Goal: Task Accomplishment & Management: Manage account settings

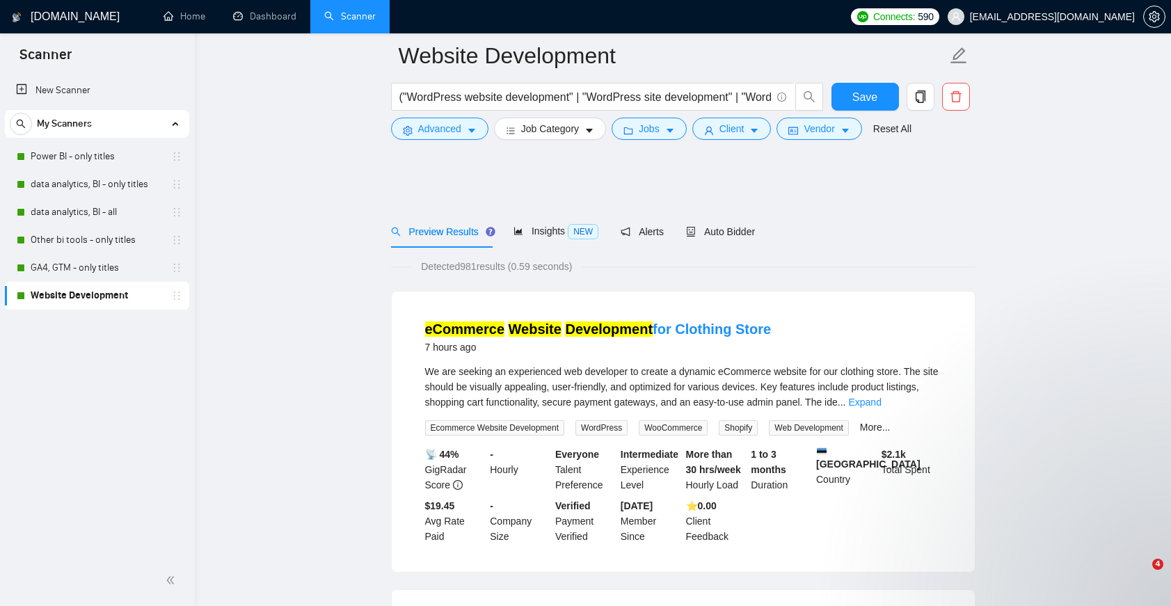
scroll to position [1165, 0]
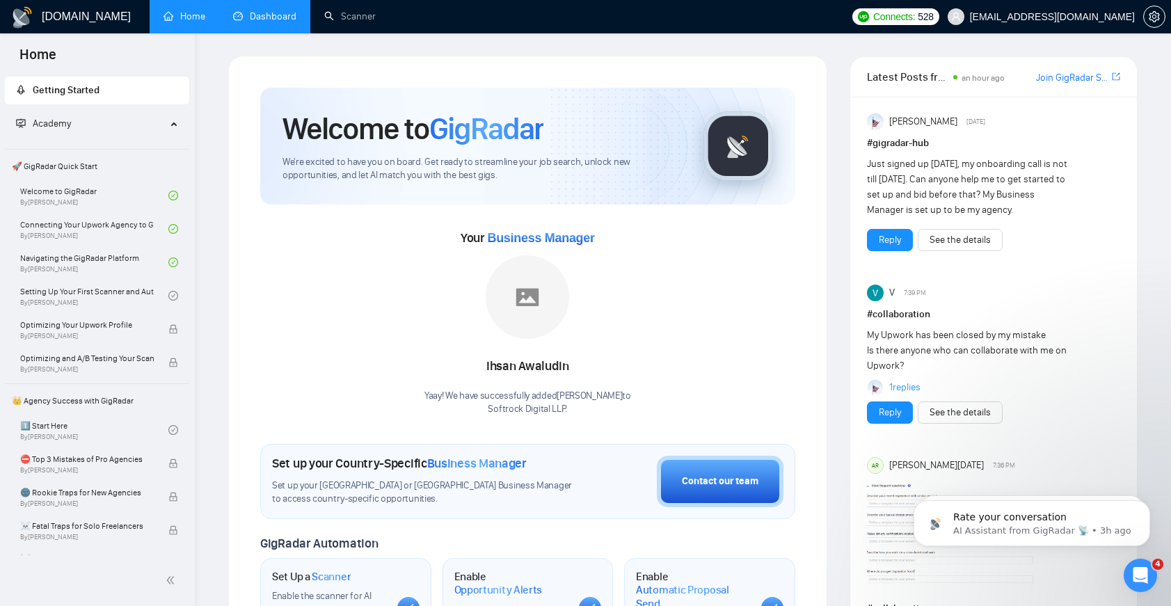
click at [252, 10] on link "Dashboard" at bounding box center [264, 16] width 63 height 12
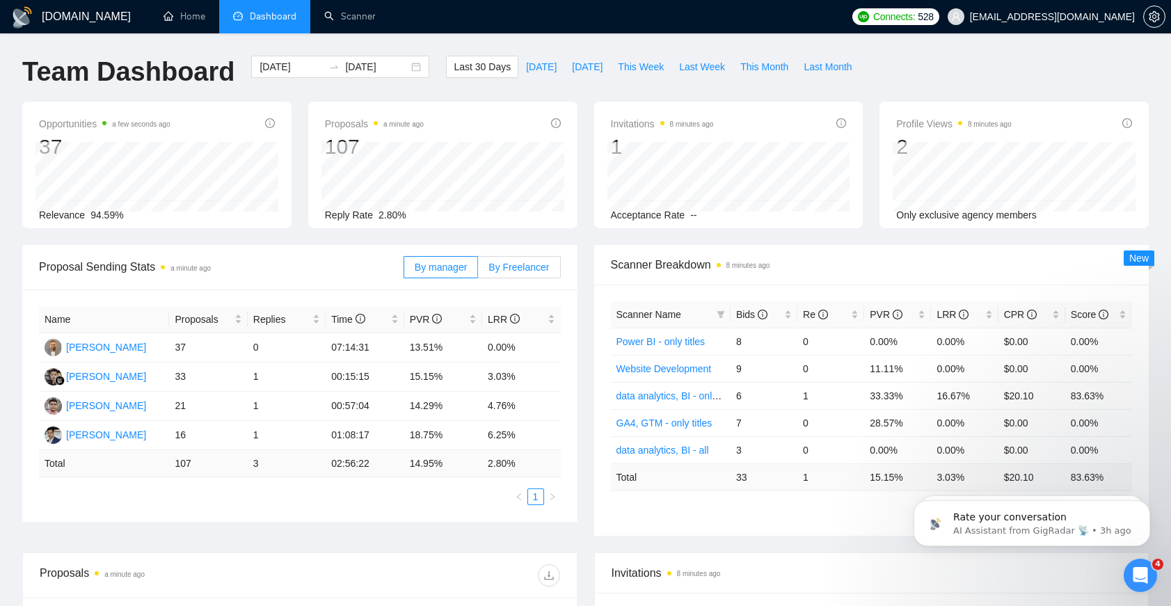
click at [525, 264] on span "By Freelancer" at bounding box center [518, 267] width 61 height 11
click at [478, 271] on input "By Freelancer" at bounding box center [478, 271] width 0 height 0
click at [526, 67] on span "Today" at bounding box center [541, 66] width 31 height 15
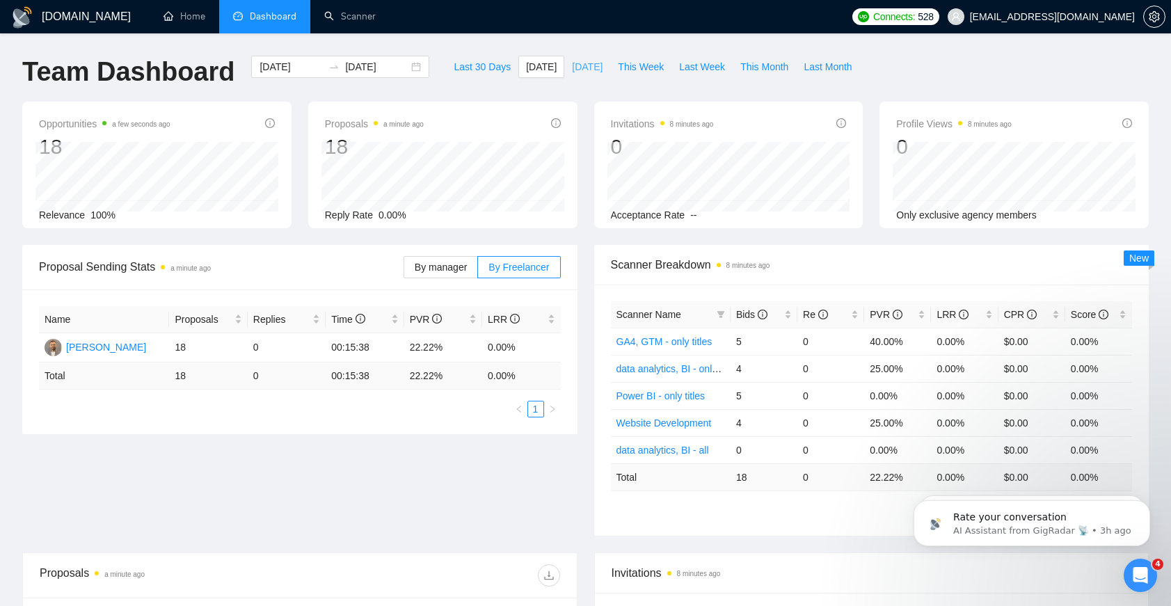
click at [595, 71] on span "Yesterday" at bounding box center [587, 66] width 31 height 15
type input "2025-08-26"
click at [531, 72] on span "Today" at bounding box center [541, 66] width 31 height 15
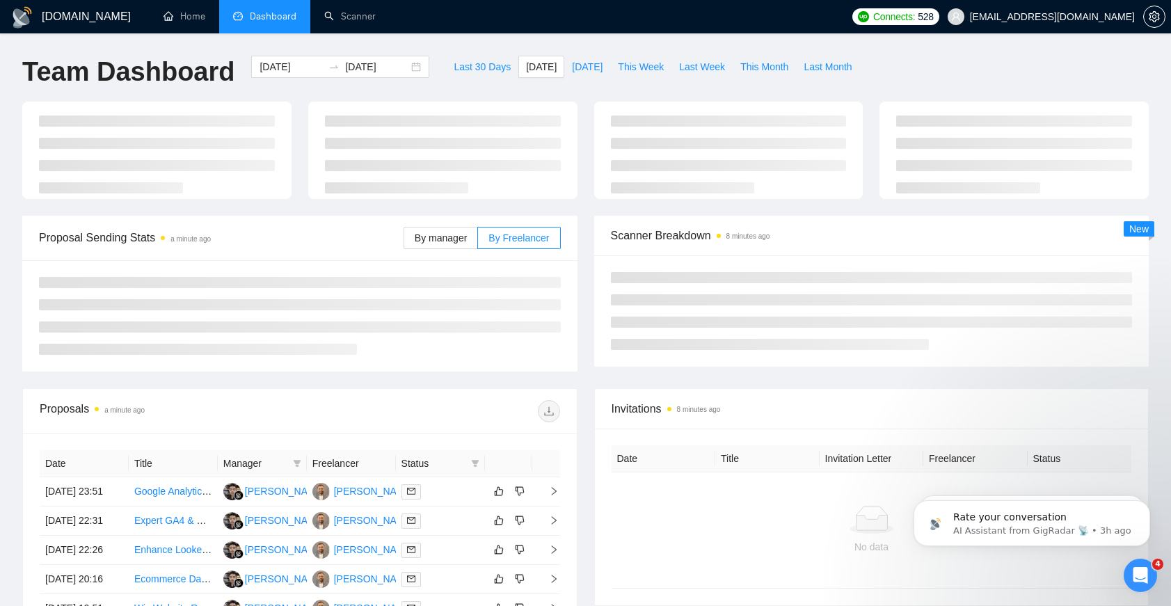
type input "2025-08-27"
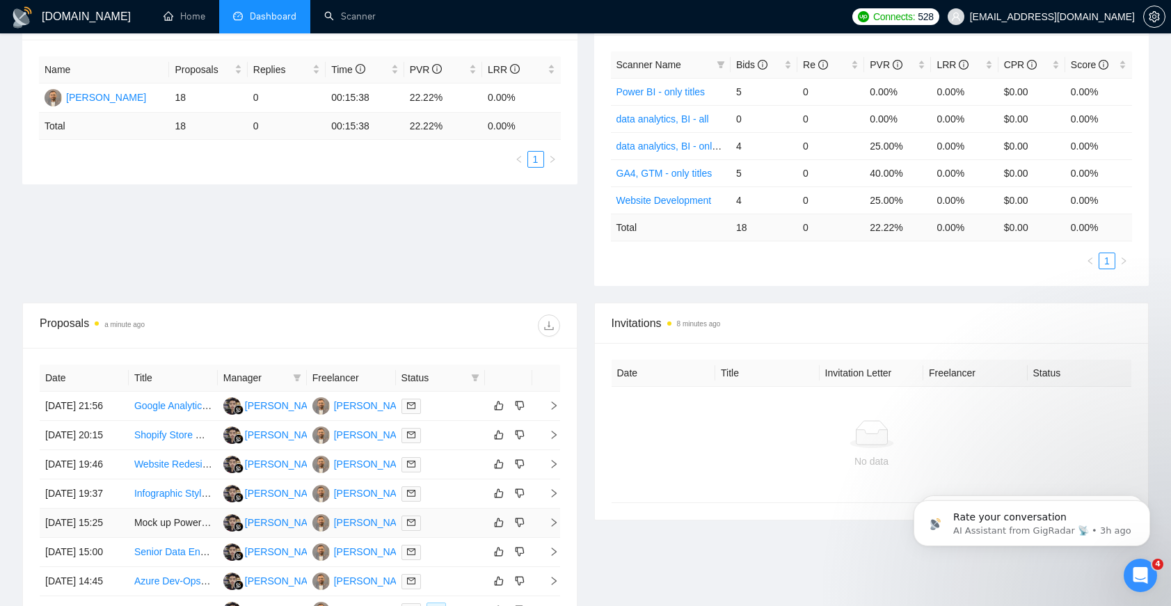
scroll to position [534, 0]
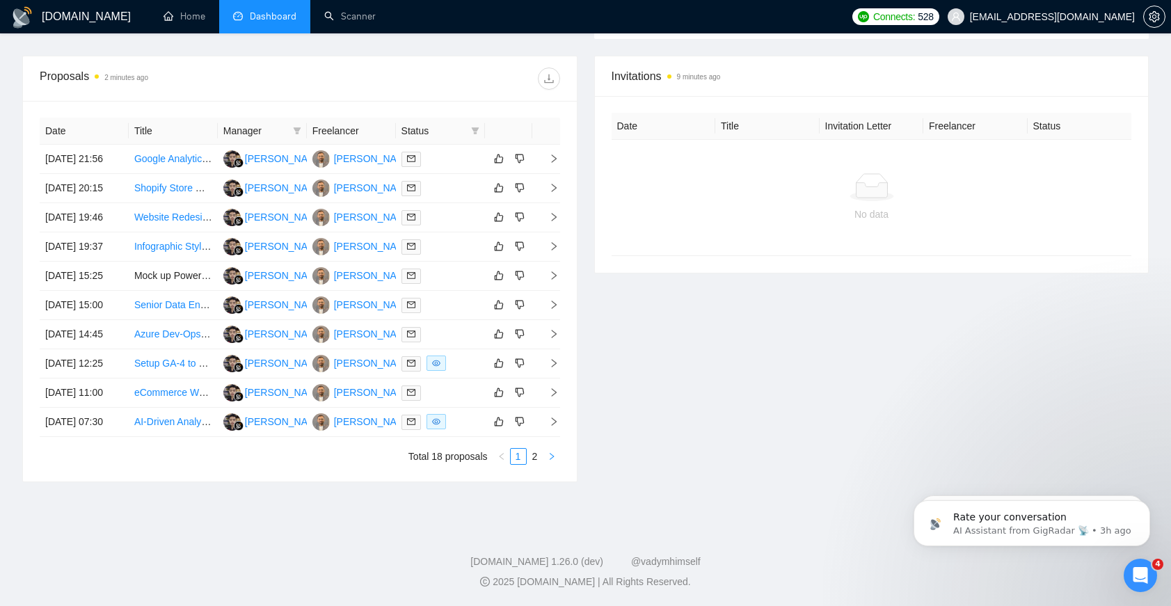
click at [544, 465] on button "button" at bounding box center [551, 456] width 17 height 17
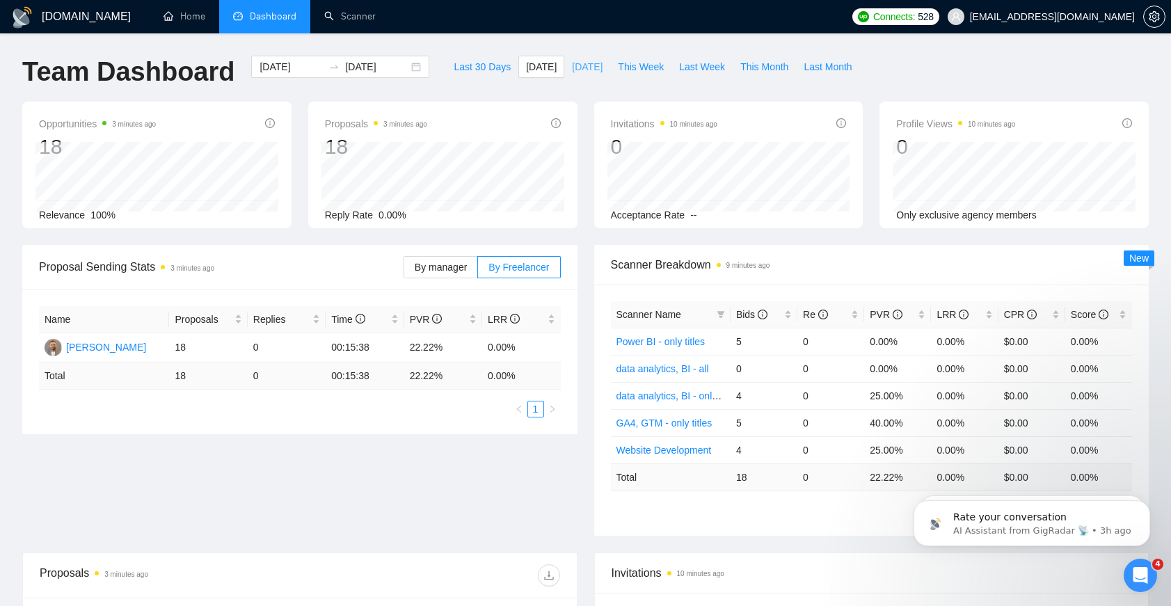
click at [579, 72] on span "Yesterday" at bounding box center [587, 66] width 31 height 15
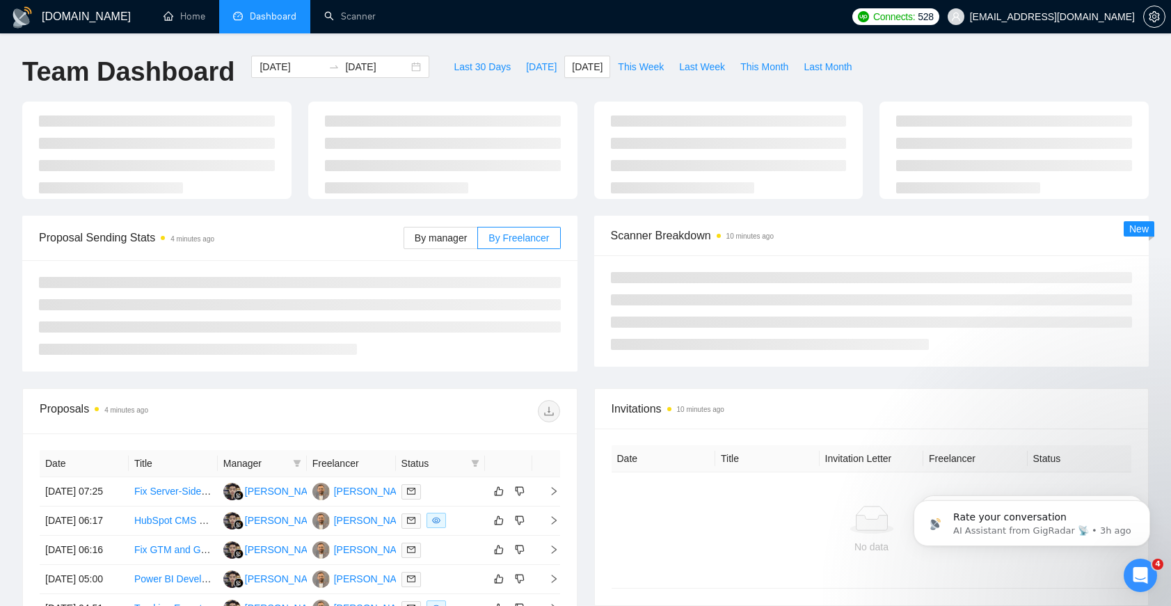
type input "2025-08-26"
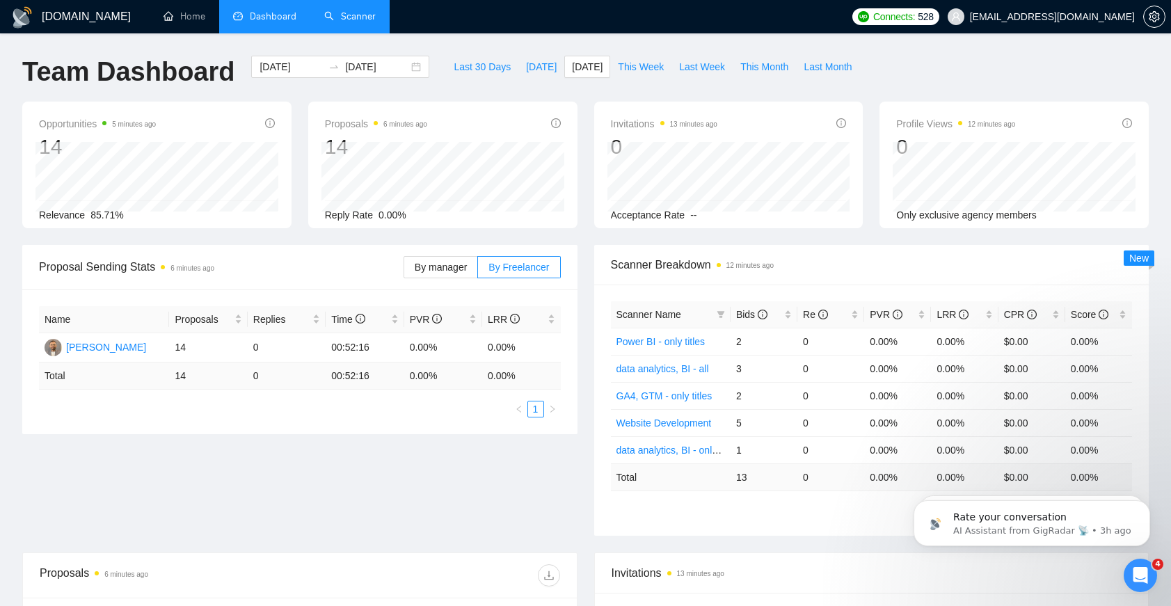
click at [334, 19] on link "Scanner" at bounding box center [349, 16] width 51 height 12
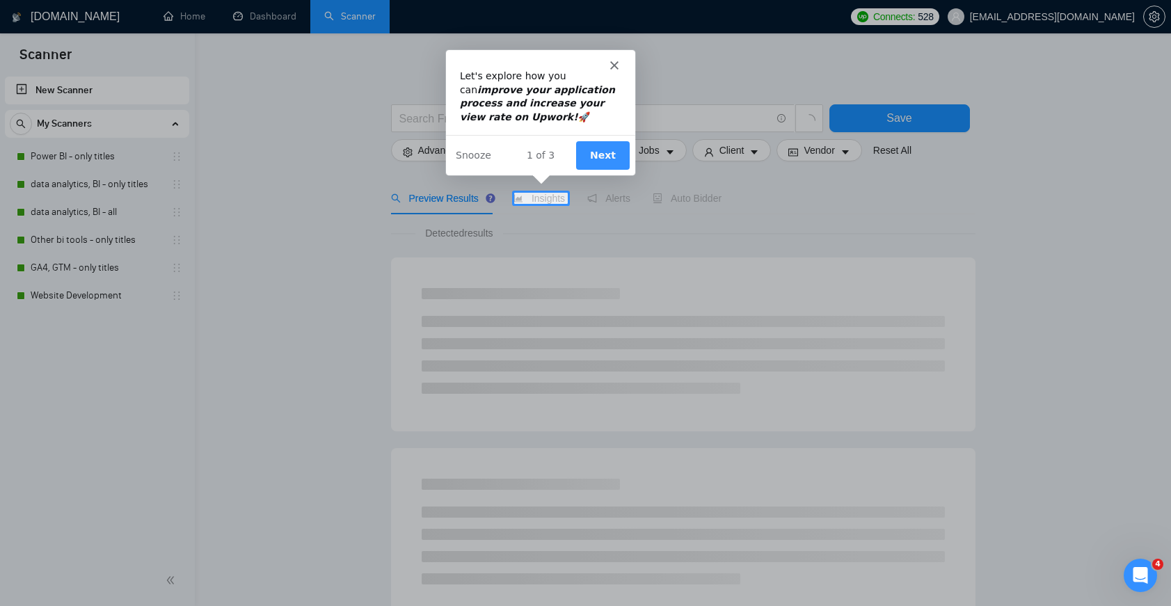
click at [605, 145] on button "Next" at bounding box center [602, 154] width 54 height 29
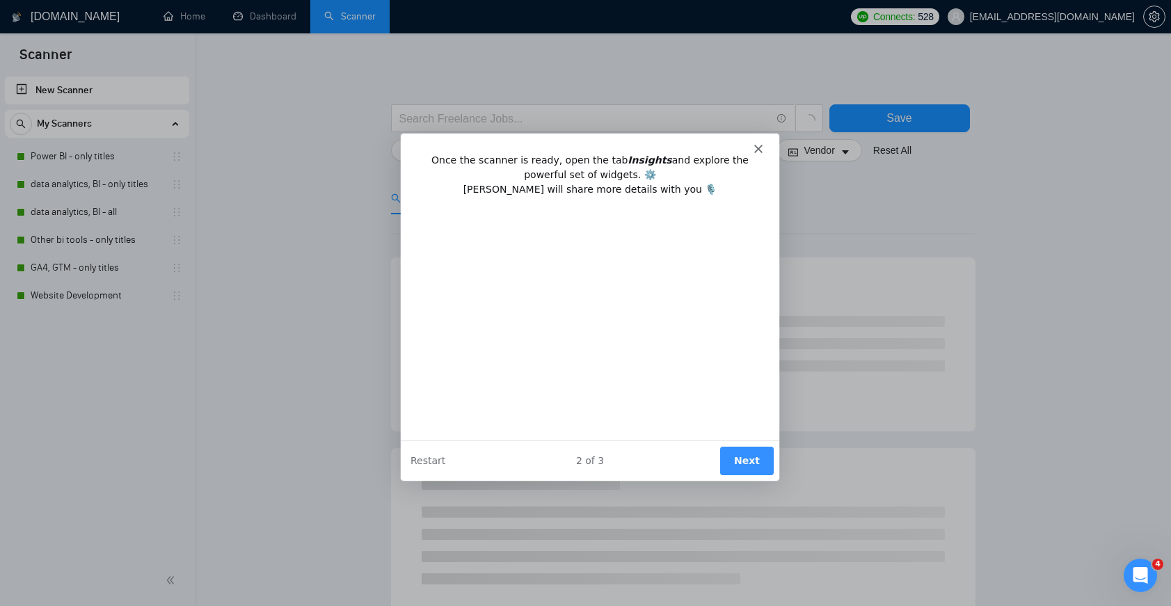
click at [748, 463] on button "Next" at bounding box center [746, 460] width 54 height 29
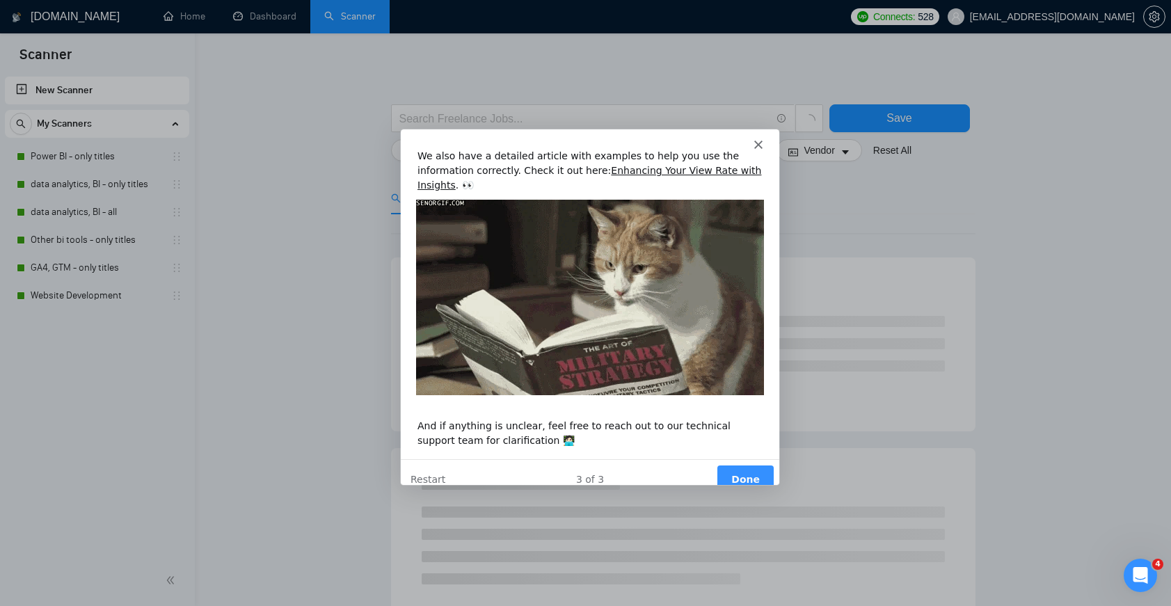
click at [745, 465] on button "Done" at bounding box center [744, 479] width 56 height 29
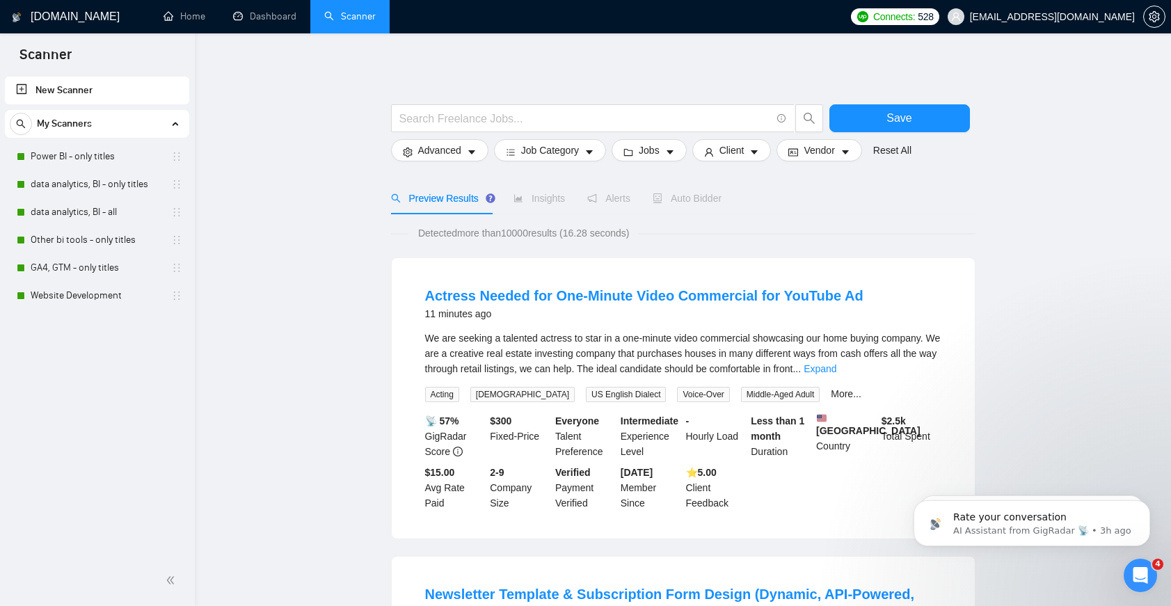
click at [570, 209] on div "Preview Results Insights Alerts Auto Bidder" at bounding box center [556, 198] width 331 height 32
click at [572, 201] on div "Preview Results Insights Alerts Auto Bidder" at bounding box center [556, 198] width 331 height 32
click at [86, 291] on link "Website Development" at bounding box center [97, 296] width 132 height 28
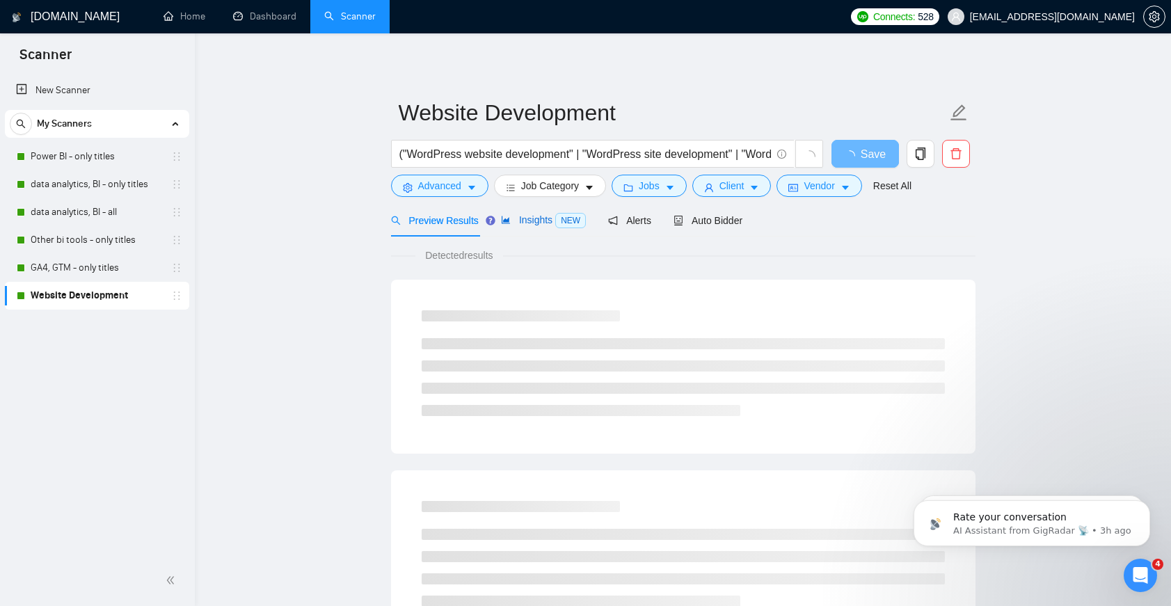
click at [525, 220] on span "Insights NEW" at bounding box center [543, 219] width 85 height 11
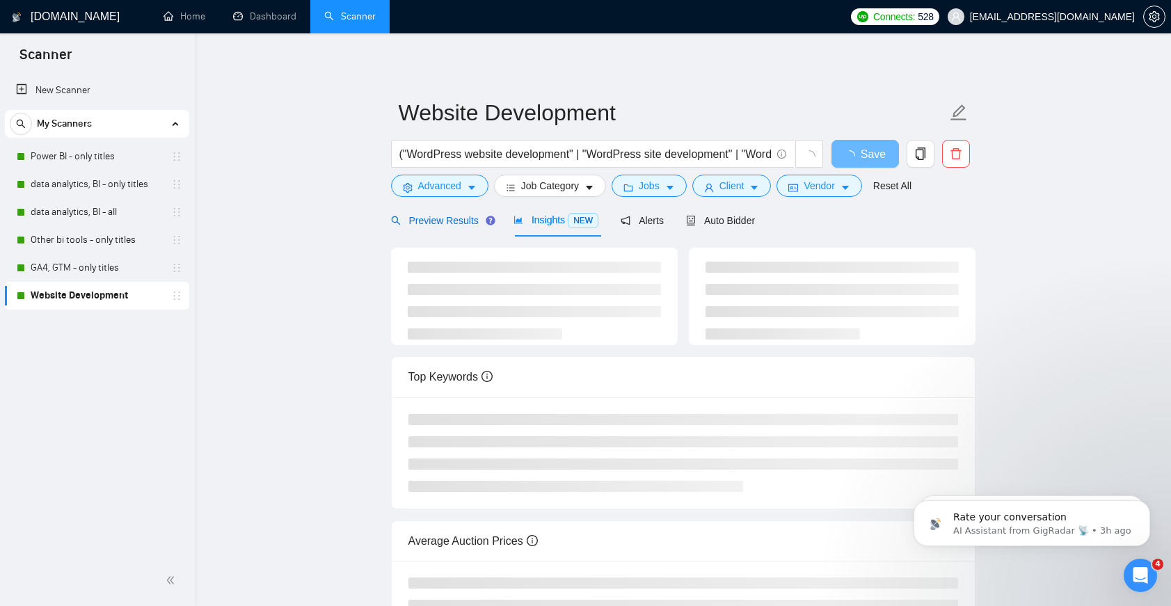
click at [464, 220] on span "Preview Results" at bounding box center [441, 220] width 100 height 11
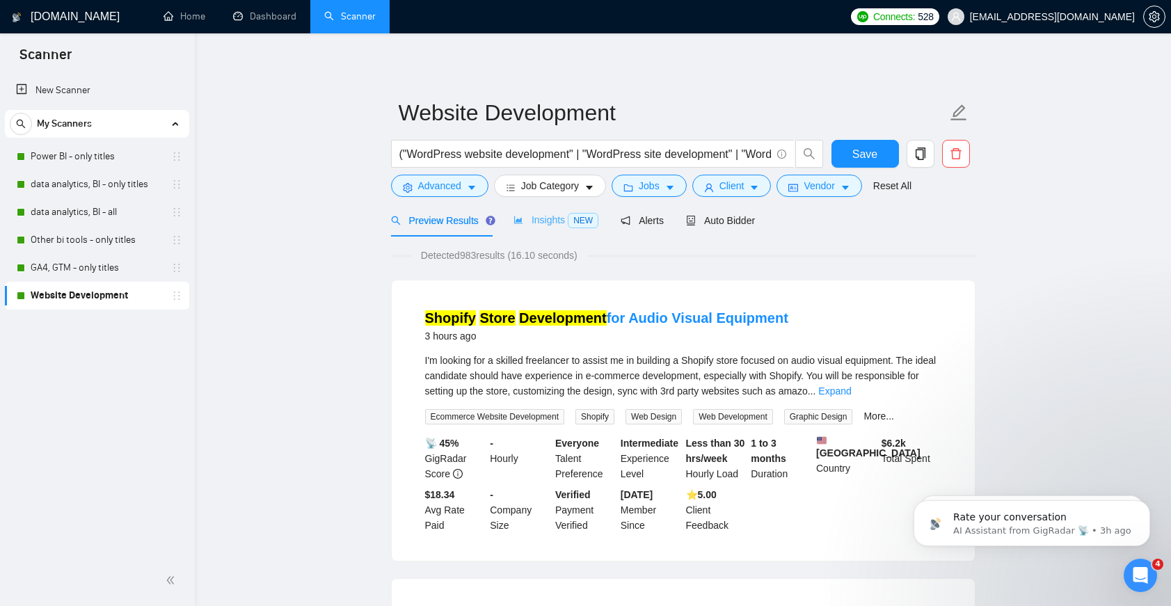
click at [527, 232] on div "Insights NEW" at bounding box center [555, 220] width 85 height 33
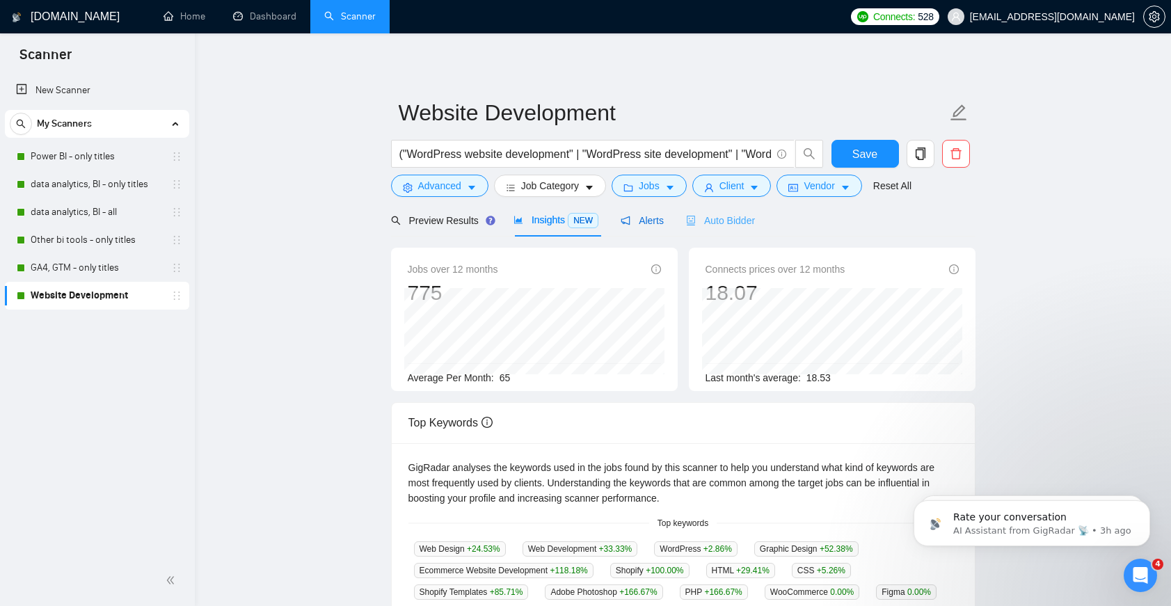
drag, startPoint x: 663, startPoint y: 218, endPoint x: 701, endPoint y: 219, distance: 37.6
click at [664, 218] on span "Alerts" at bounding box center [642, 220] width 43 height 11
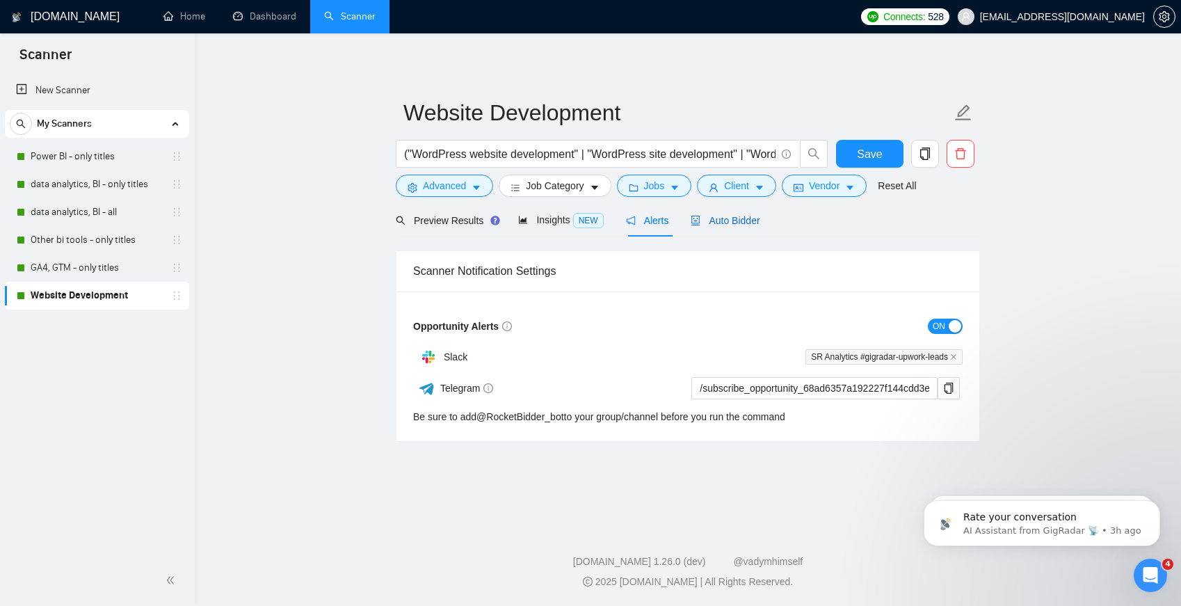
drag, startPoint x: 728, startPoint y: 223, endPoint x: 692, endPoint y: 240, distance: 39.5
click at [728, 223] on span "Auto Bidder" at bounding box center [725, 220] width 69 height 11
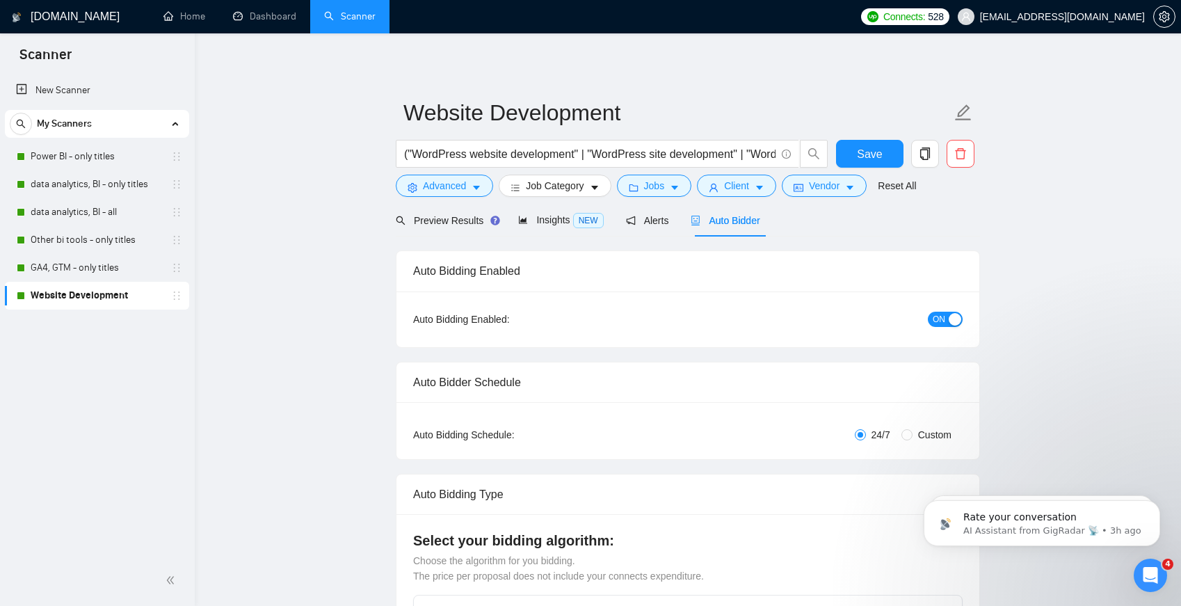
checkbox input "true"
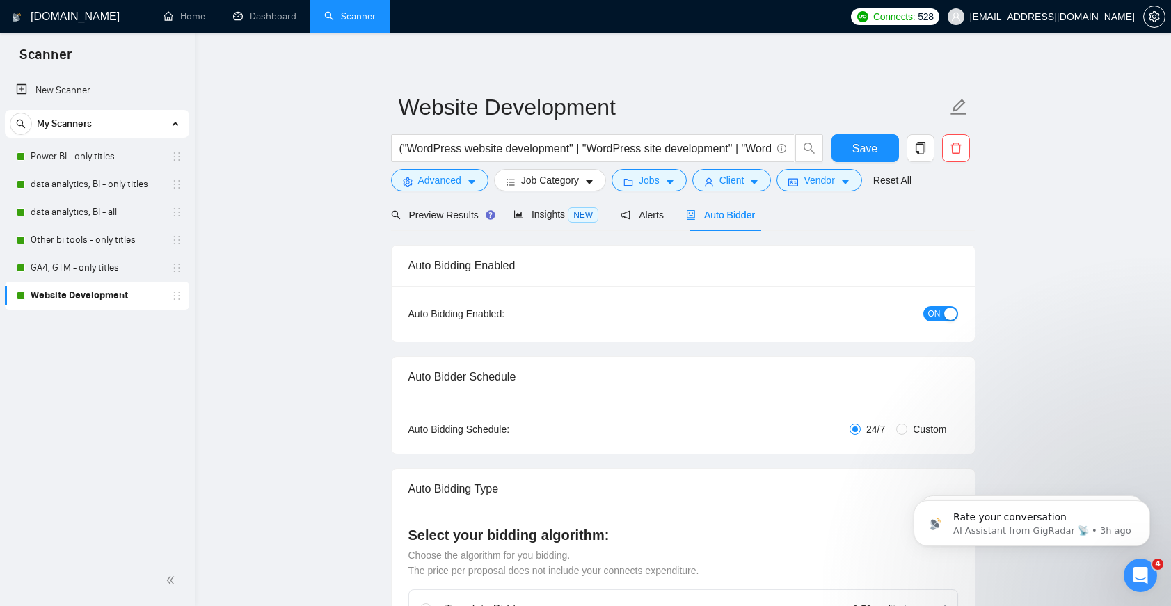
scroll to position [6, 0]
click at [934, 298] on div "Auto Bidding Enabled: ON" at bounding box center [683, 314] width 583 height 56
click at [936, 319] on span "ON" at bounding box center [934, 313] width 13 height 15
click at [861, 154] on span "Save" at bounding box center [864, 148] width 25 height 17
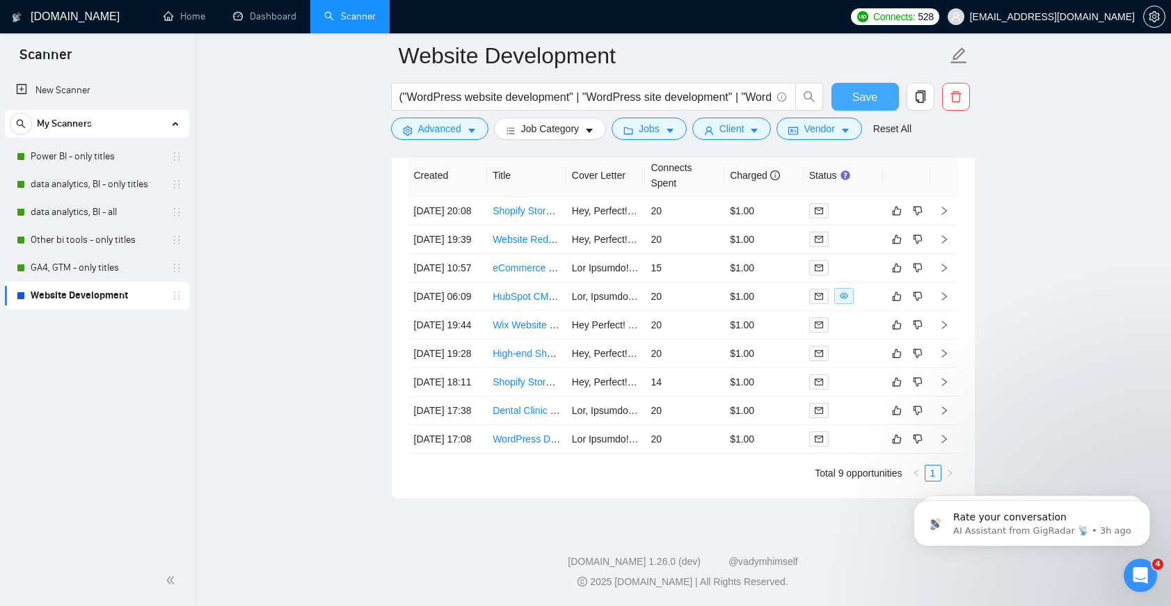
scroll to position [3796, 0]
click html "Rate your conversation AI Assistant from GigRadar 📡 • 3h ago Earn Free GigRadar…"
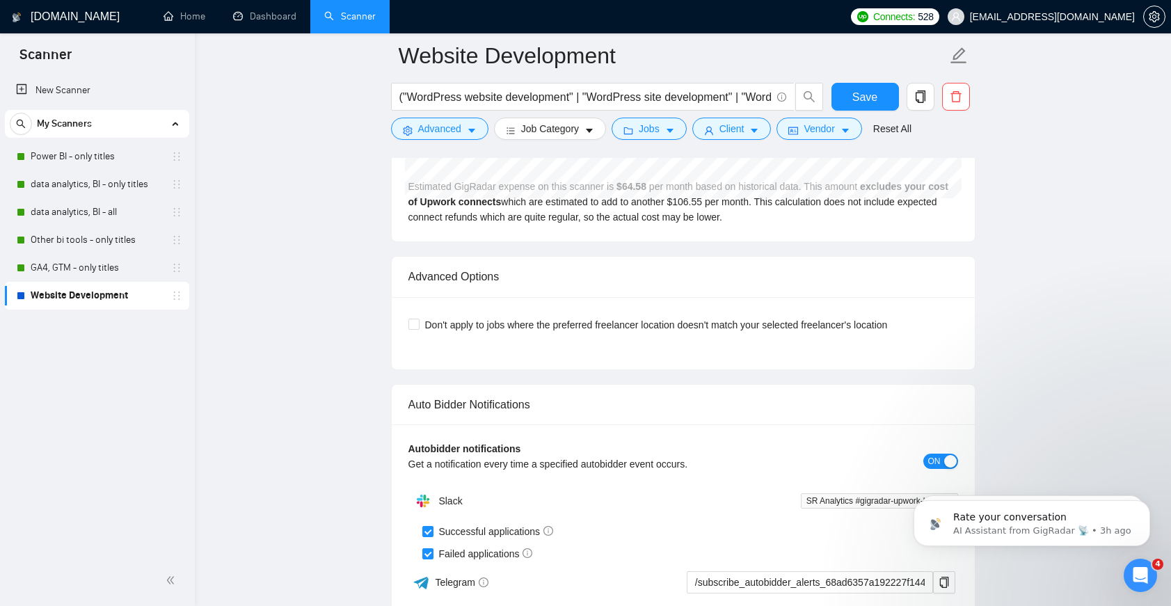
scroll to position [3185, 0]
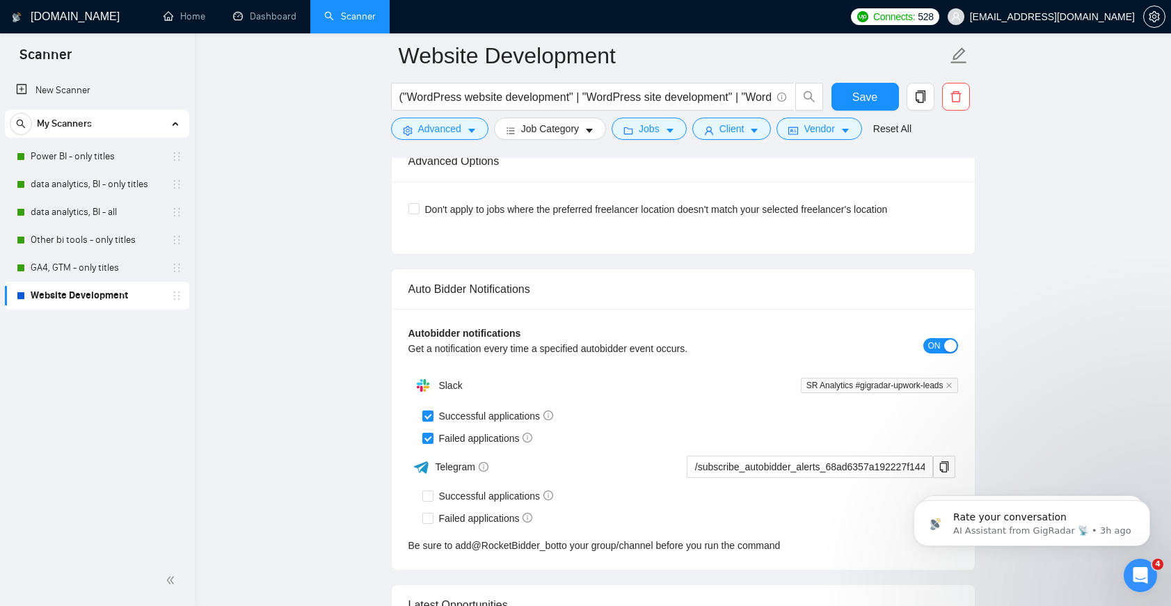
click at [945, 341] on div "button" at bounding box center [950, 345] width 13 height 13
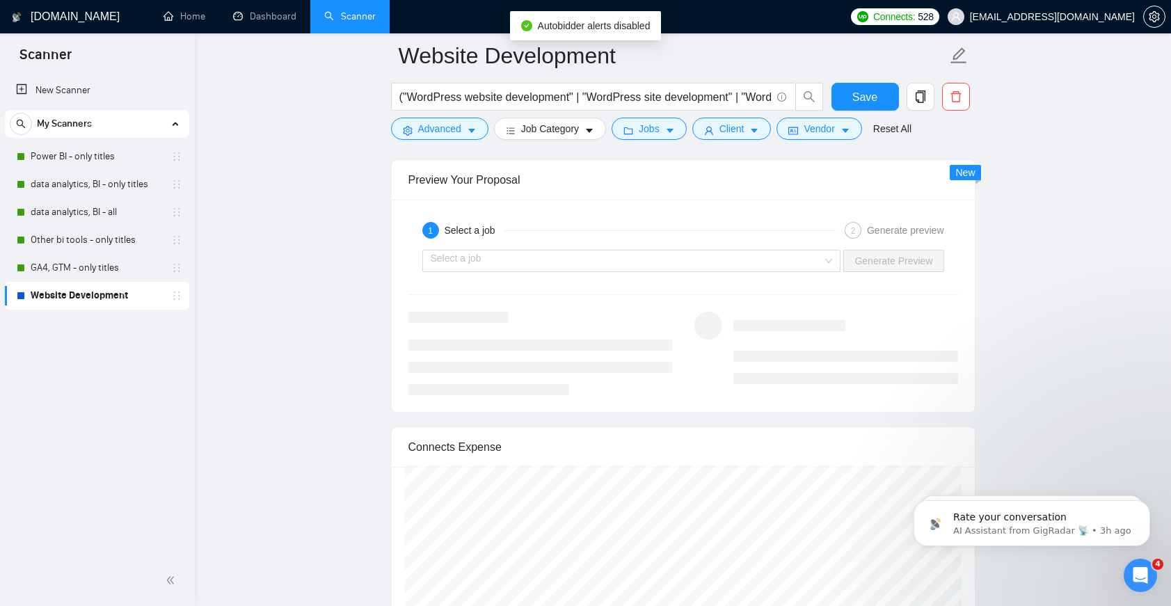
scroll to position [2904, 0]
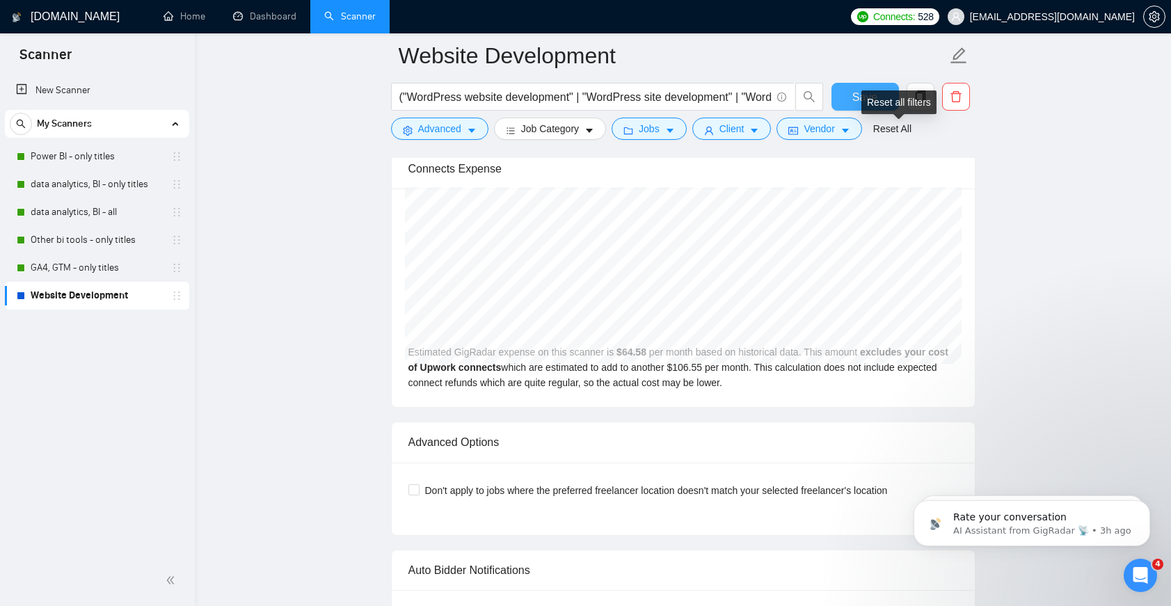
click at [864, 87] on button "Save" at bounding box center [864, 97] width 67 height 28
click at [97, 270] on link "GA4, GTM - only titles" at bounding box center [97, 268] width 132 height 28
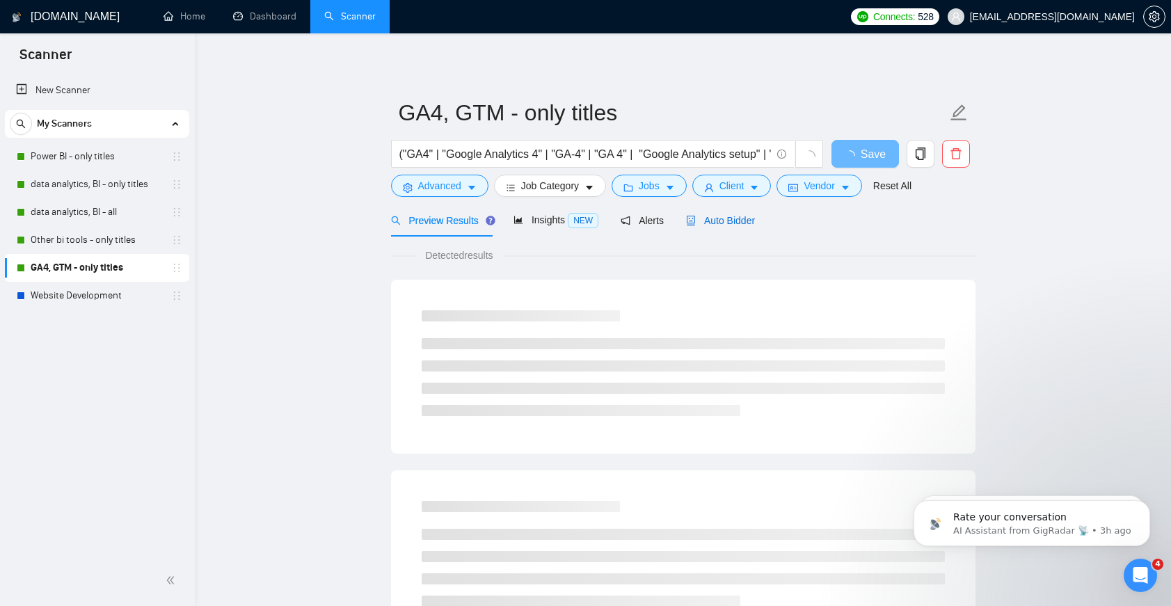
drag, startPoint x: 714, startPoint y: 216, endPoint x: 719, endPoint y: 223, distance: 8.5
click at [714, 216] on span "Auto Bidder" at bounding box center [720, 220] width 69 height 11
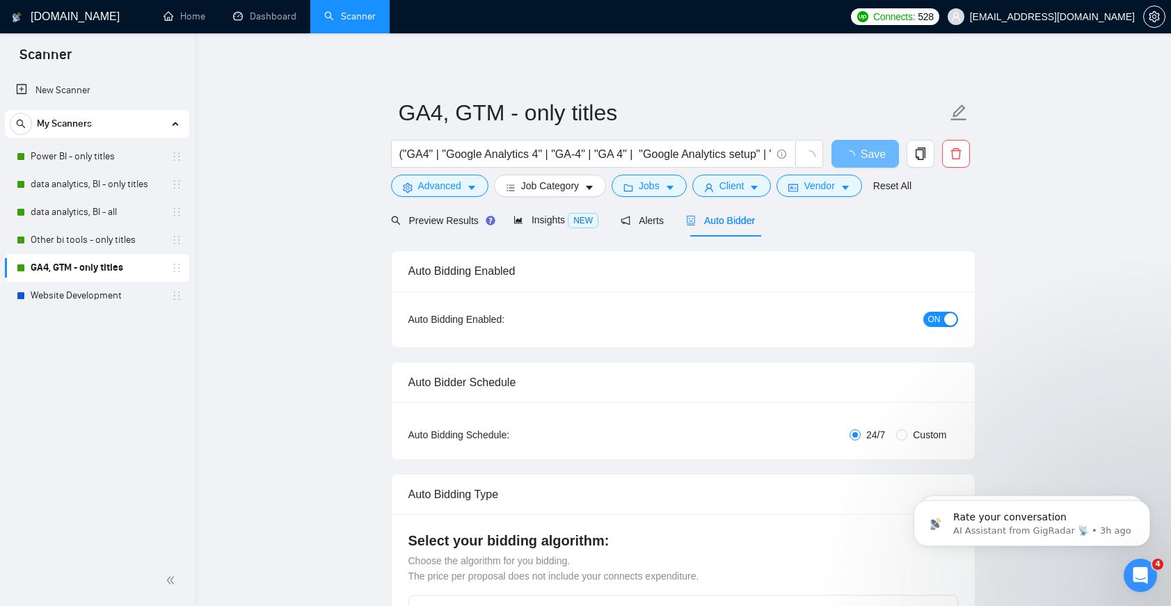
checkbox input "true"
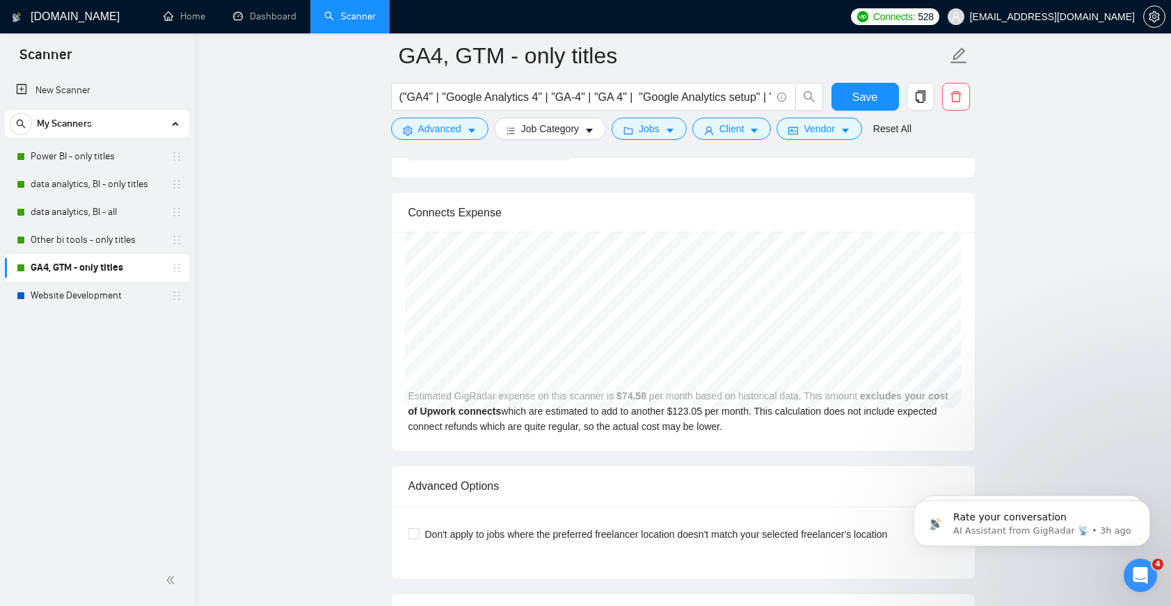
scroll to position [2956, 0]
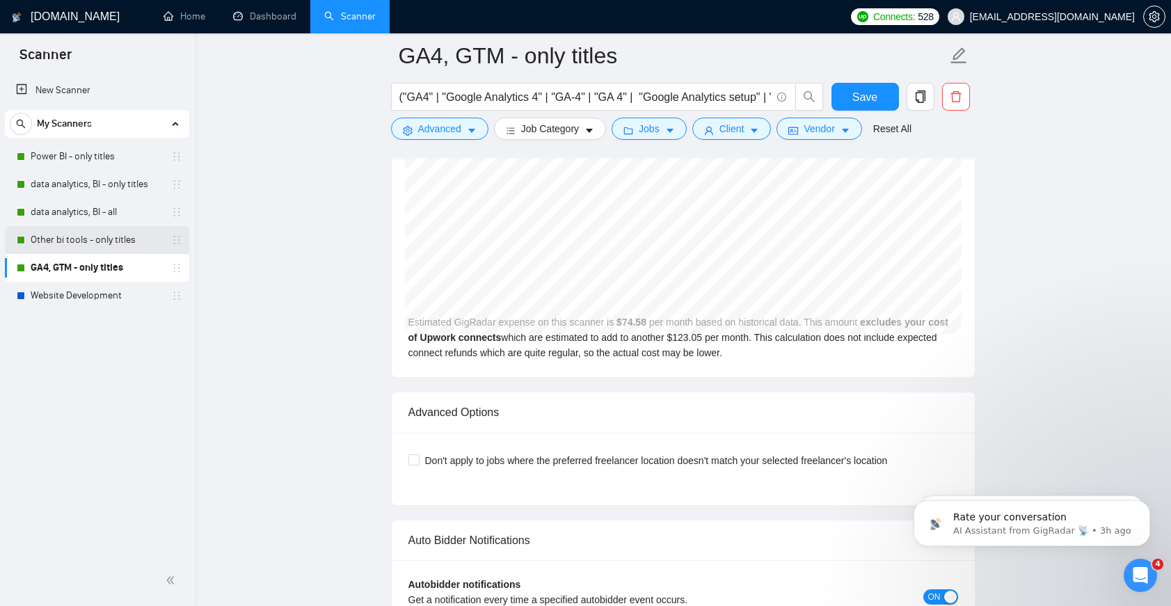
click at [90, 239] on link "Other bi tools - only titles" at bounding box center [97, 240] width 132 height 28
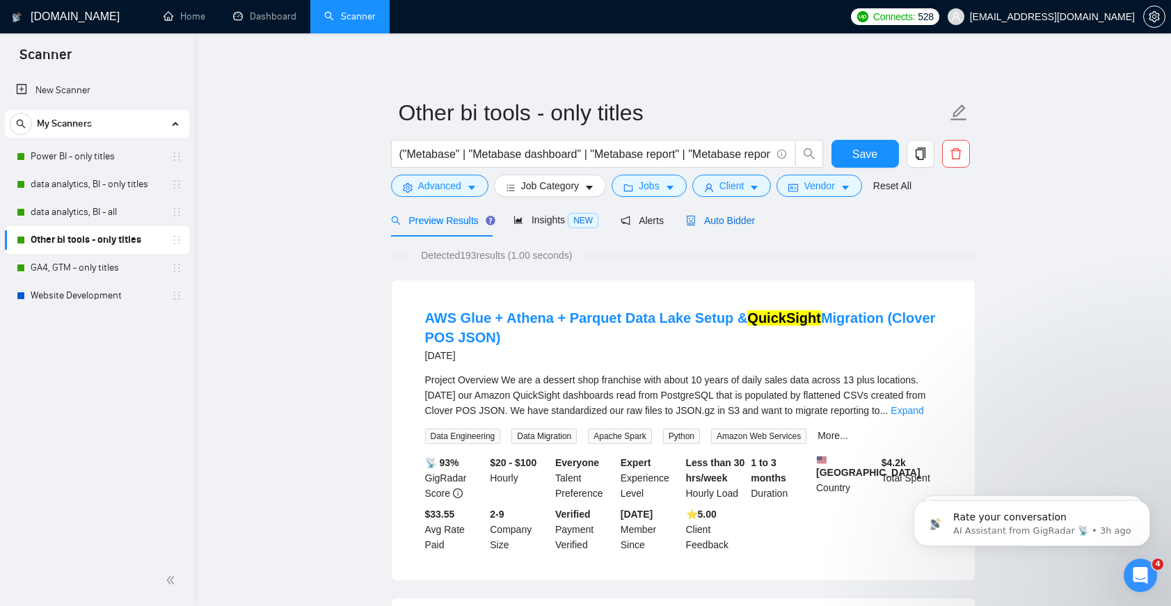
click at [739, 222] on span "Auto Bidder" at bounding box center [720, 220] width 69 height 11
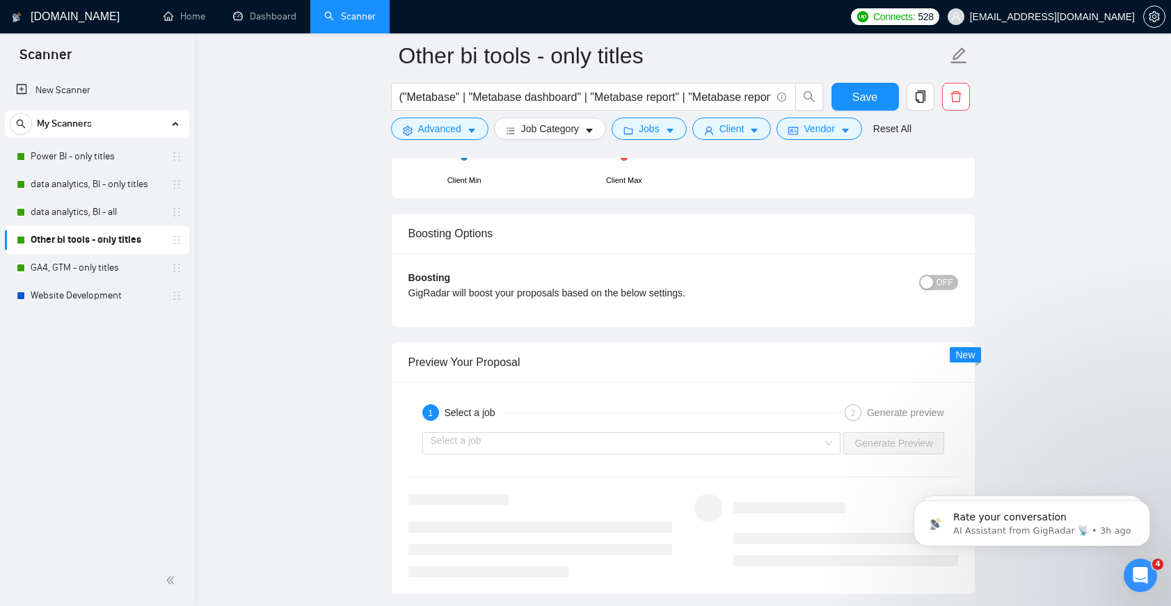
scroll to position [2983, 0]
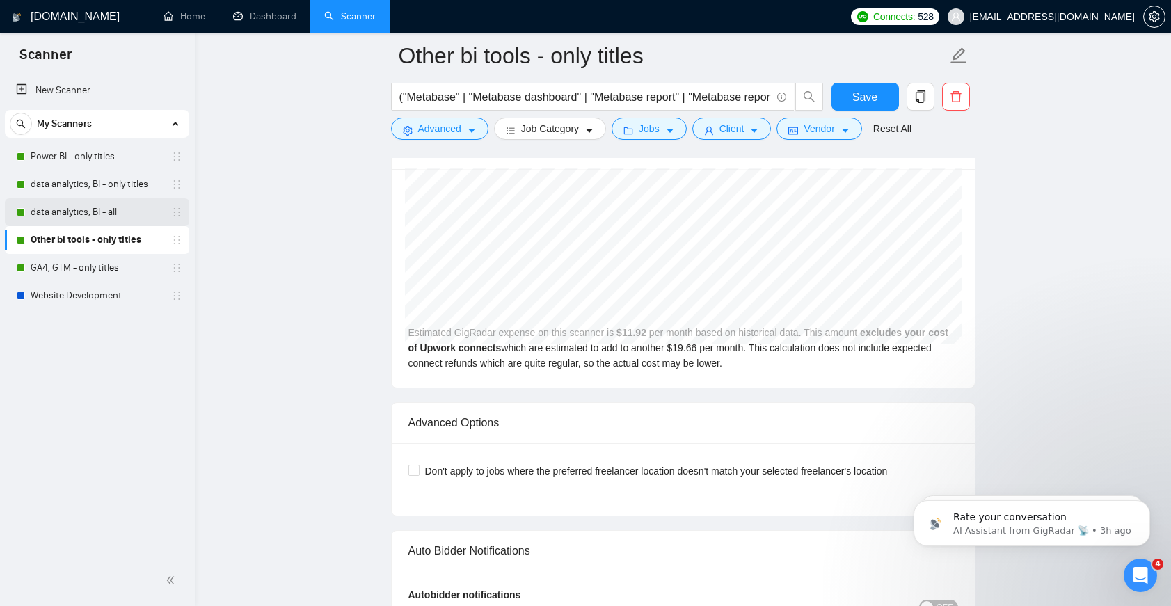
click at [122, 209] on link "data analytics, BI - all" at bounding box center [97, 212] width 132 height 28
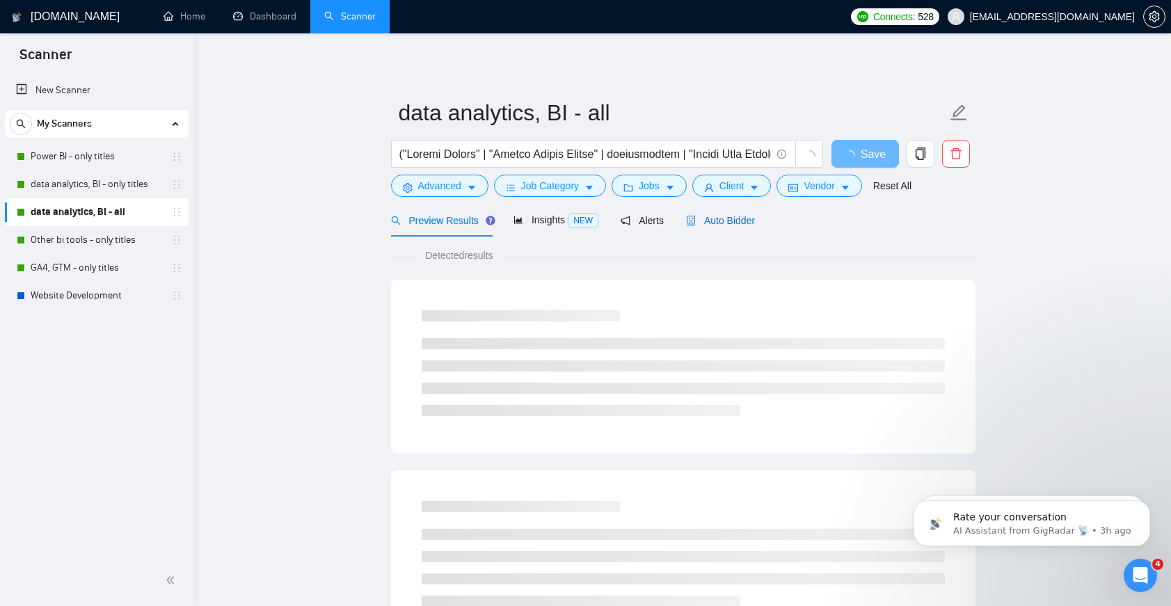
click at [717, 215] on span "Auto Bidder" at bounding box center [720, 220] width 69 height 11
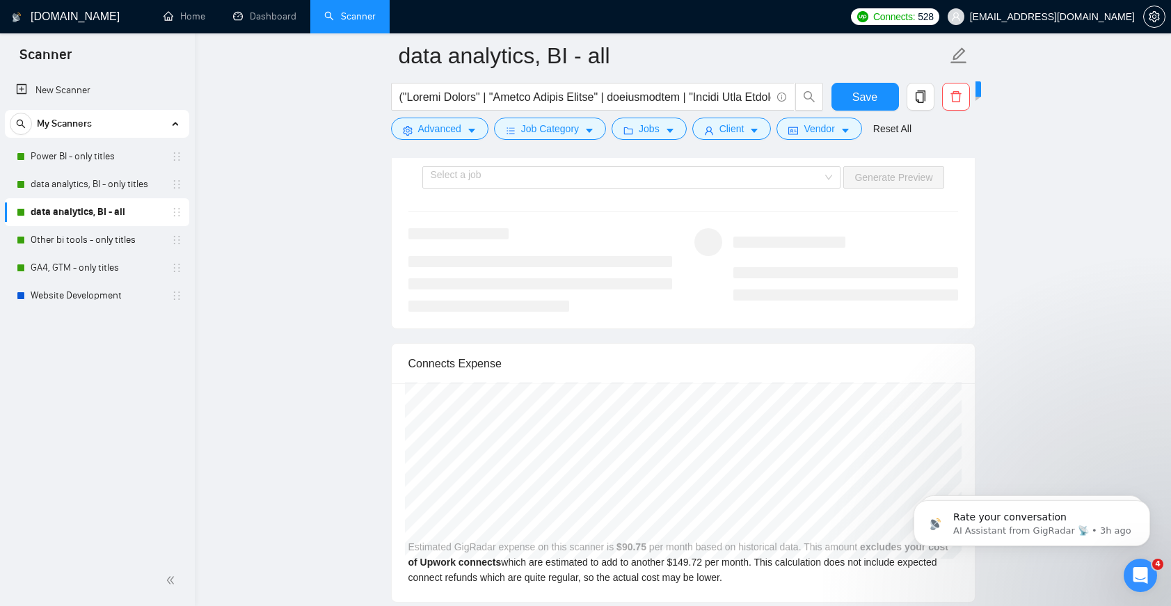
scroll to position [2935, 0]
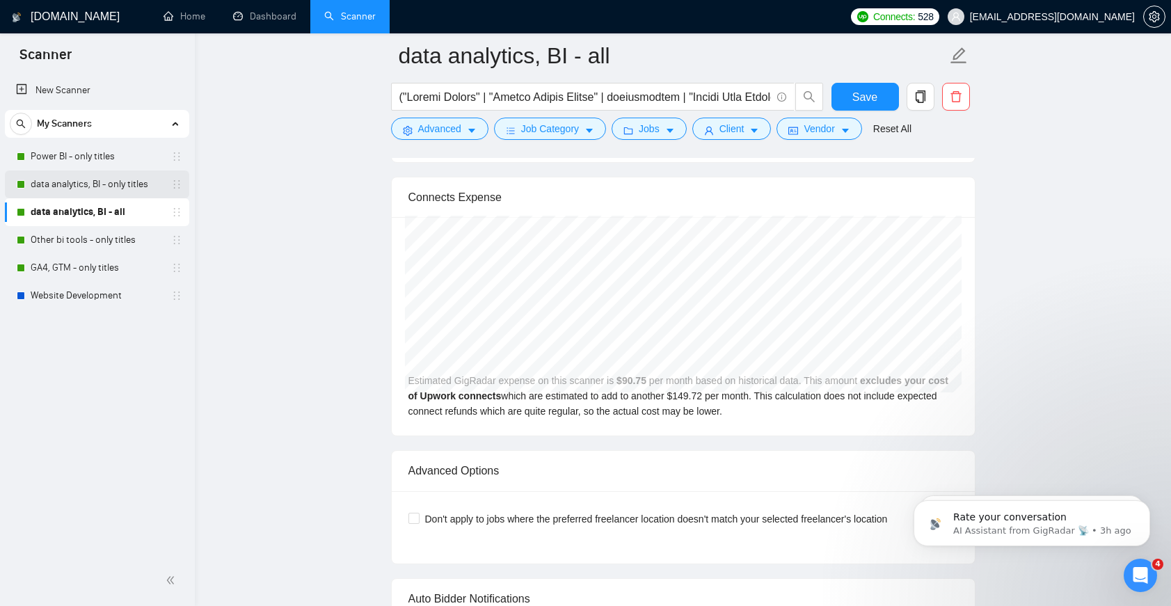
click at [90, 194] on link "data analytics, BI - only titles" at bounding box center [97, 184] width 132 height 28
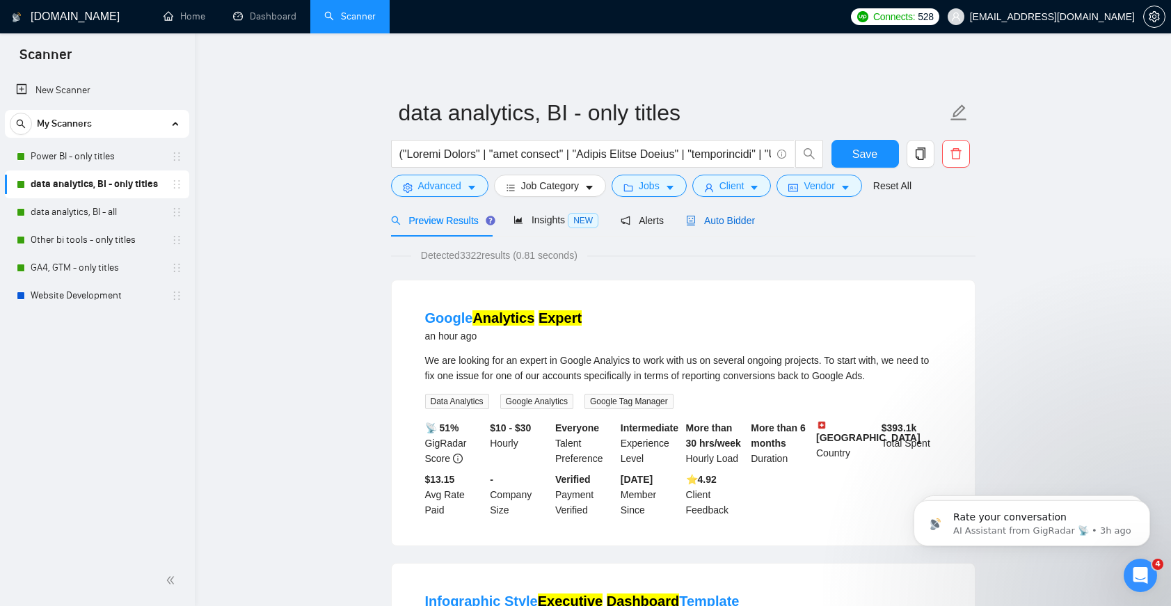
click at [729, 219] on span "Auto Bidder" at bounding box center [720, 220] width 69 height 11
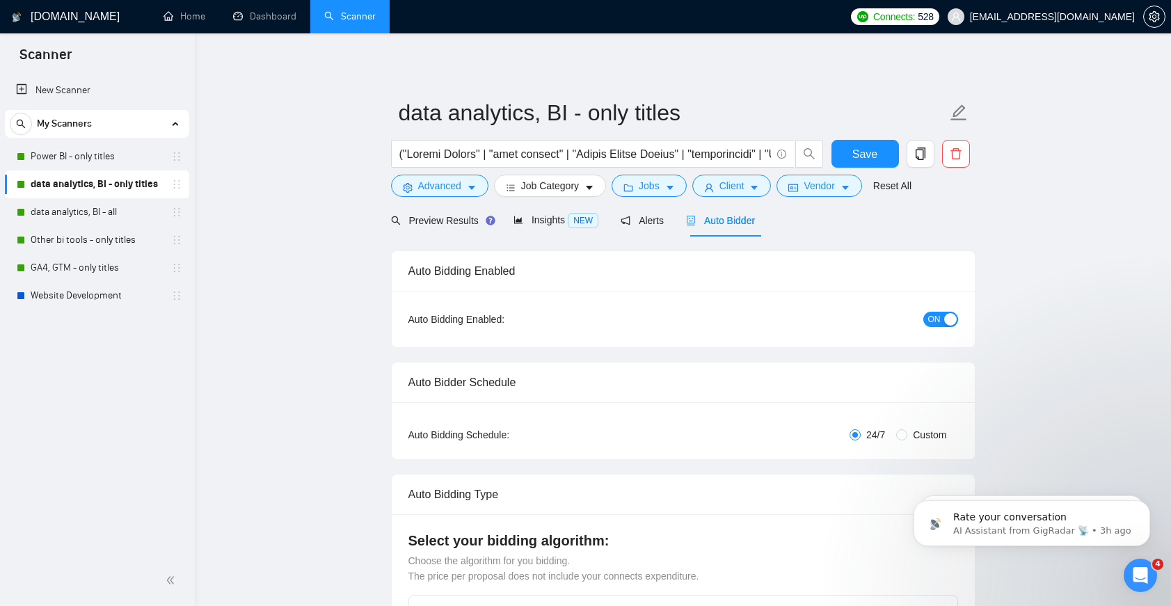
checkbox input "true"
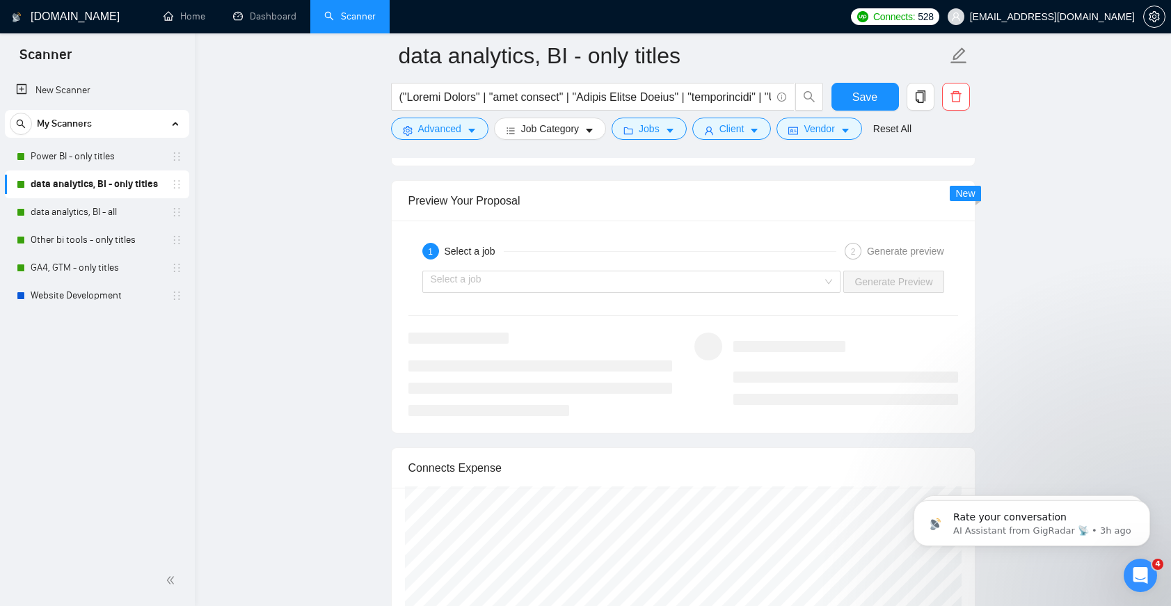
scroll to position [2749, 0]
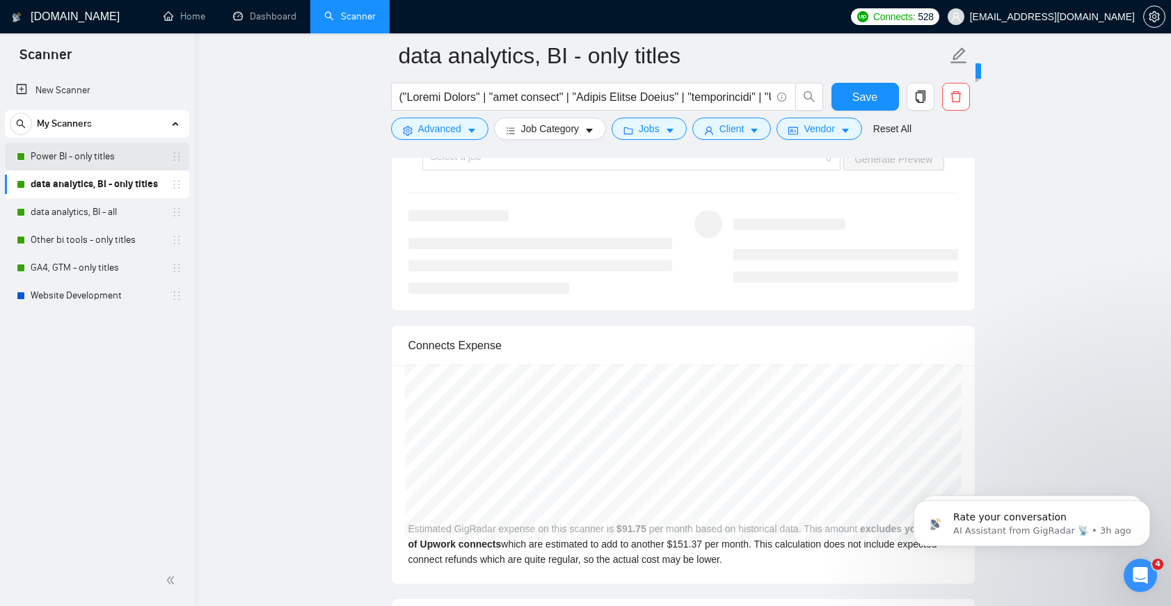
click at [129, 168] on link "Power BI - only titles" at bounding box center [97, 157] width 132 height 28
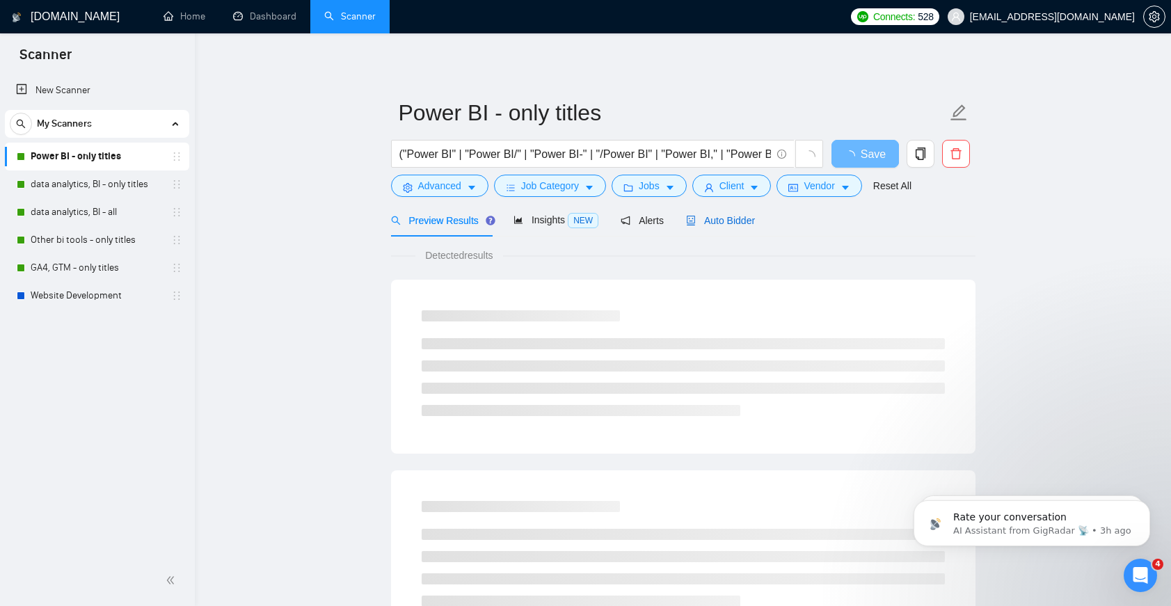
click at [705, 220] on span "Auto Bidder" at bounding box center [720, 220] width 69 height 11
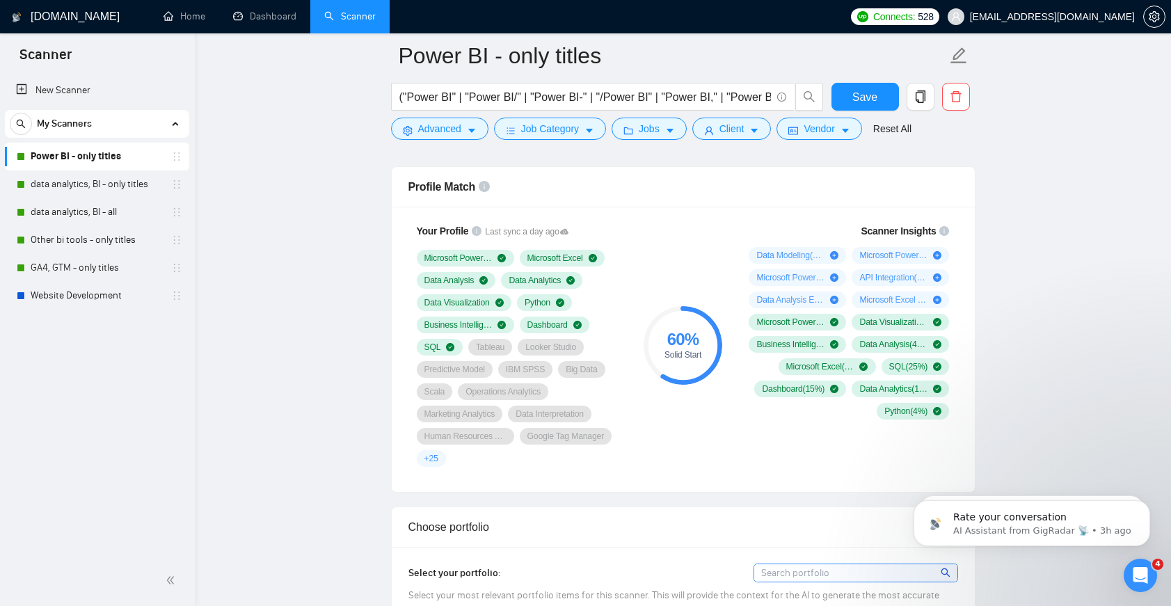
scroll to position [553, 0]
